Goal: Information Seeking & Learning: Learn about a topic

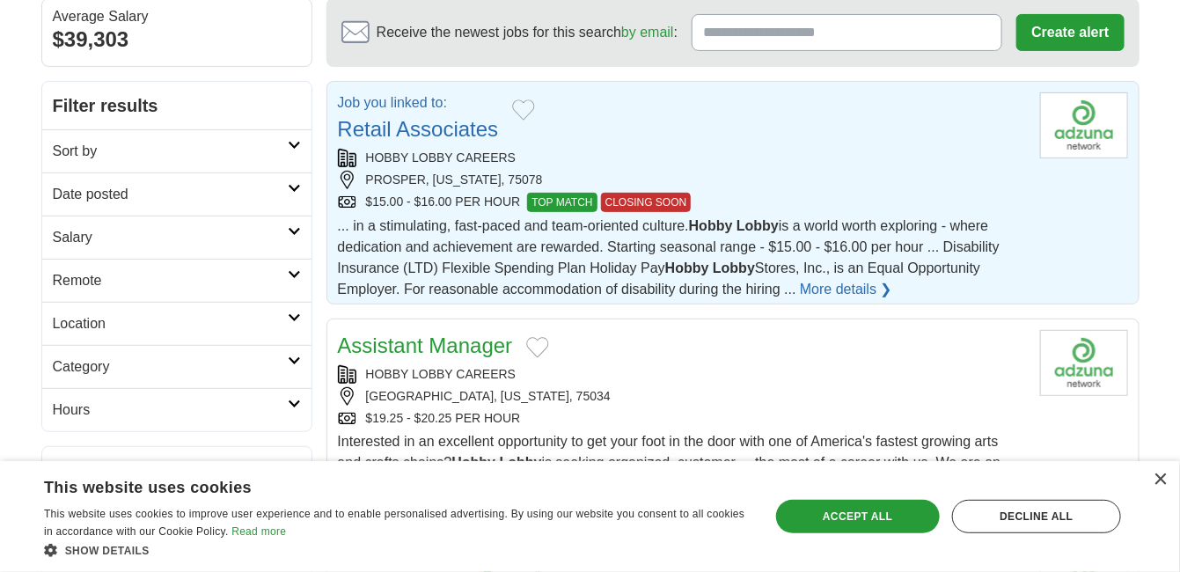
scroll to position [166, 0]
click at [858, 288] on link "More details ❯" at bounding box center [846, 289] width 92 height 21
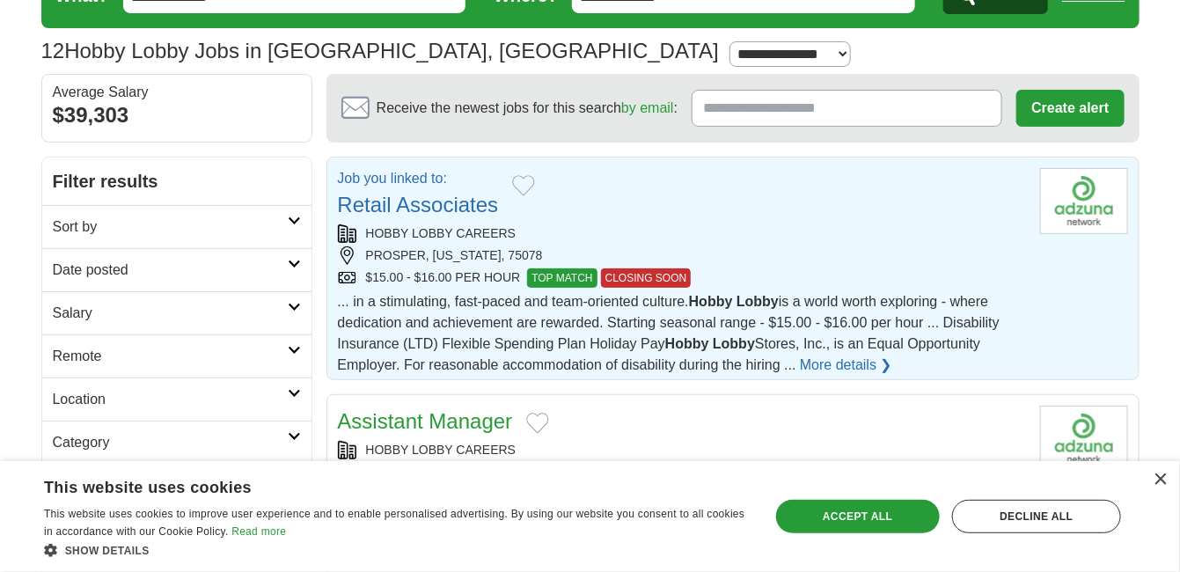
scroll to position [93, 0]
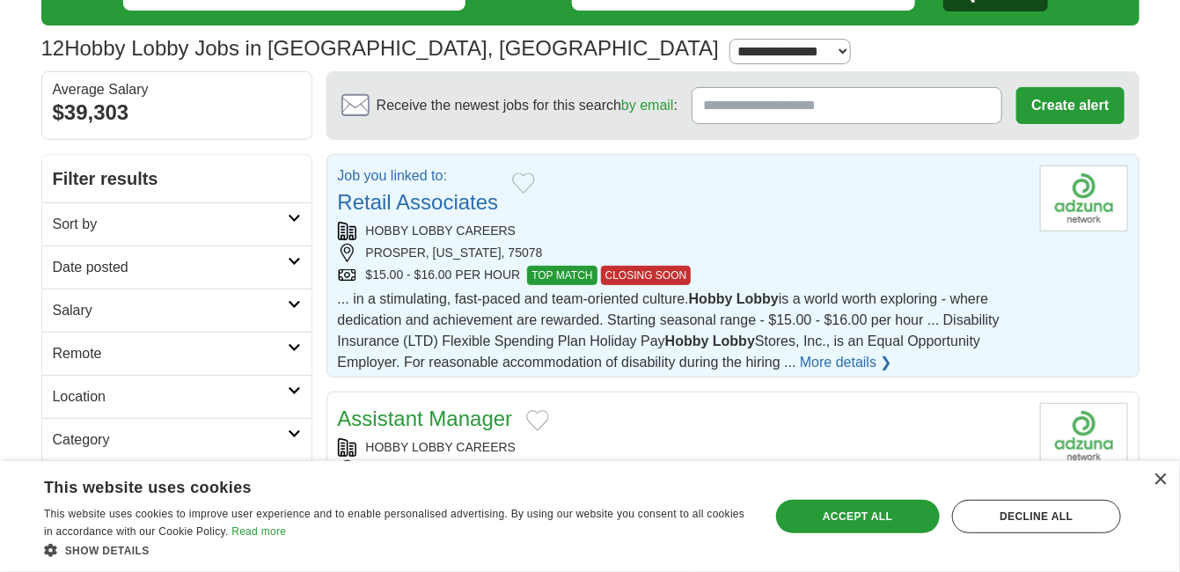
click at [852, 362] on link "More details ❯" at bounding box center [846, 362] width 92 height 21
